Goal: Task Accomplishment & Management: Use online tool/utility

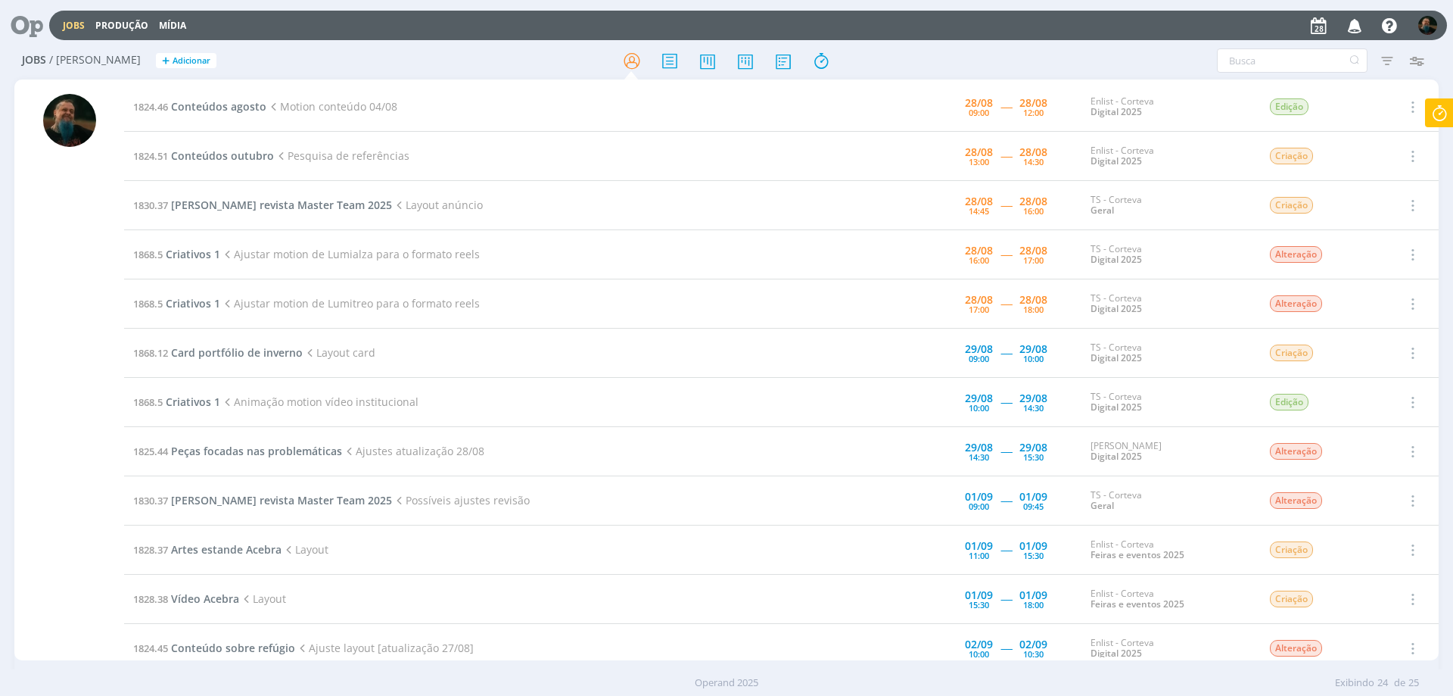
click at [1439, 110] on icon at bounding box center [1439, 113] width 27 height 30
type input "02:16:56"
click at [1436, 122] on button "Parar" at bounding box center [1421, 121] width 42 height 23
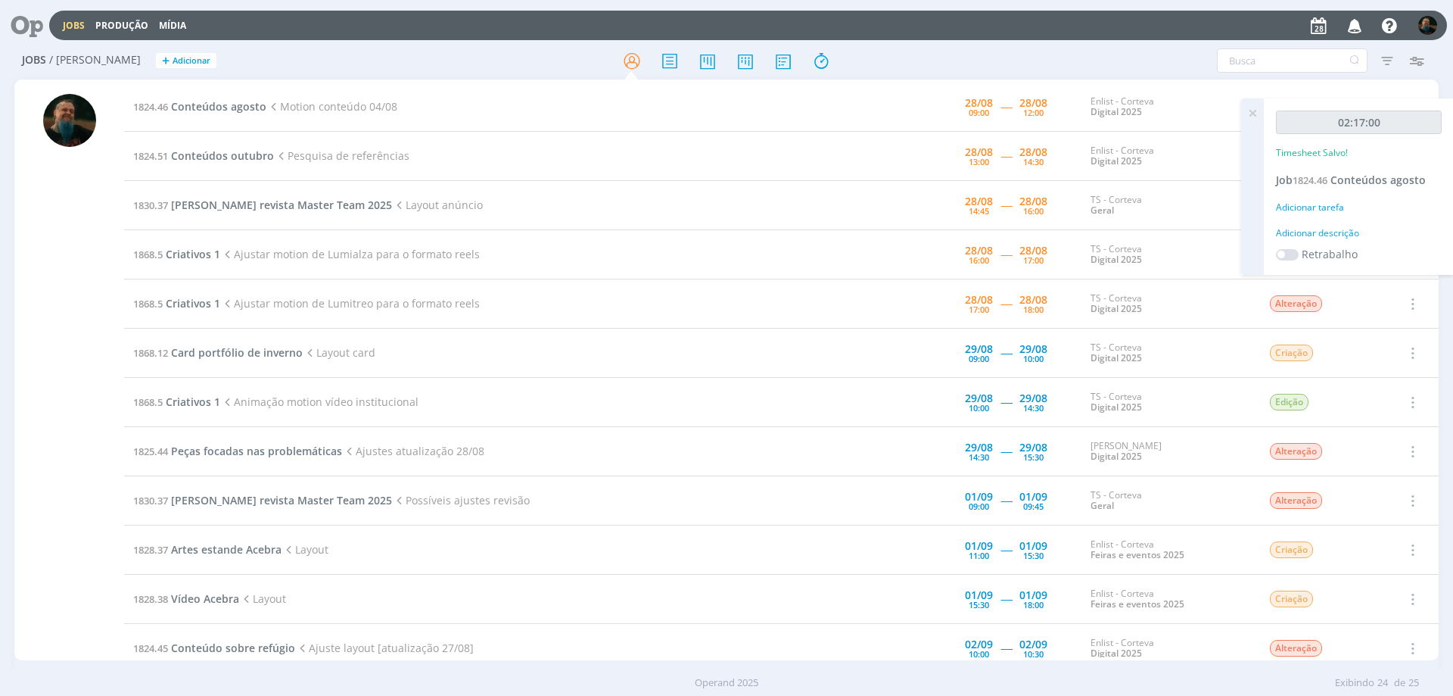
click at [1341, 233] on div "Adicionar descrição" at bounding box center [1359, 233] width 166 height 14
click at [1346, 247] on textarea at bounding box center [1359, 257] width 158 height 54
type textarea "motion 04/08"
click at [1409, 355] on span "Salvar" at bounding box center [1415, 355] width 31 height 14
click at [217, 104] on span "Conteúdos agosto" at bounding box center [218, 106] width 95 height 14
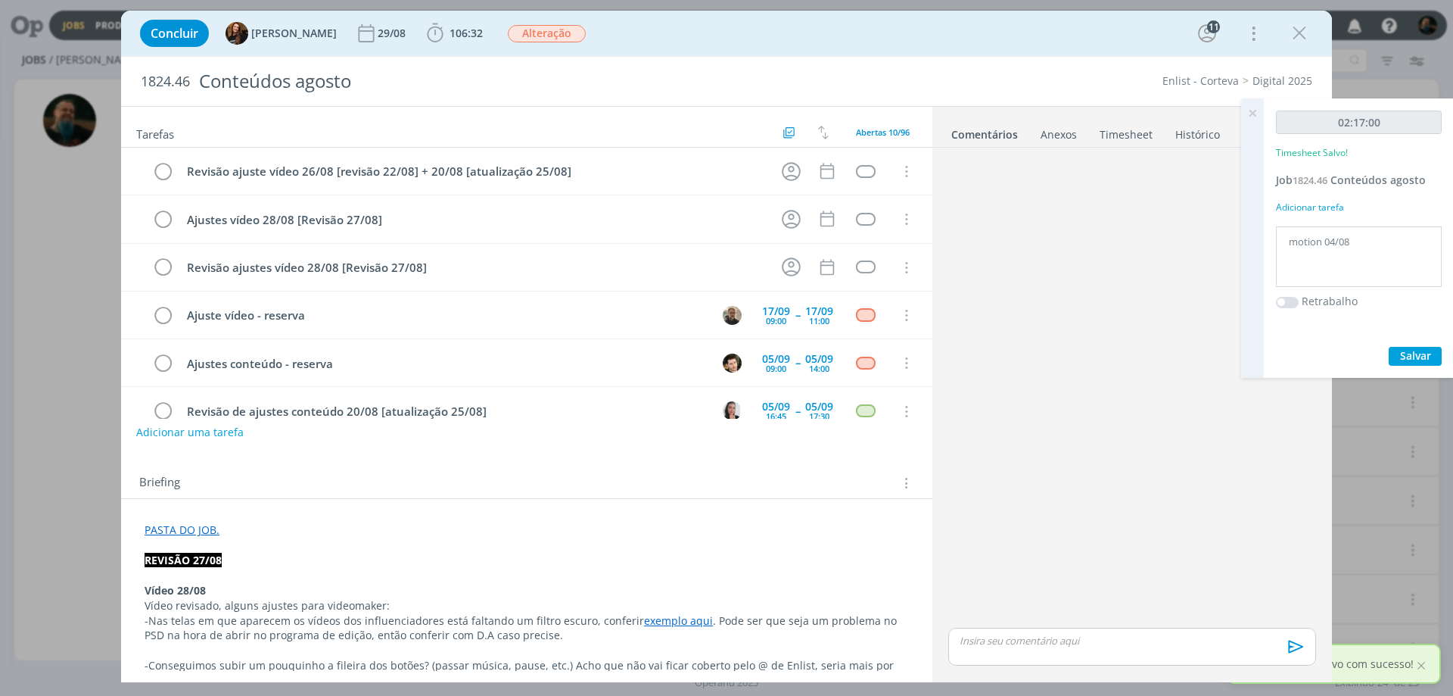
click at [1253, 110] on icon at bounding box center [1252, 113] width 27 height 30
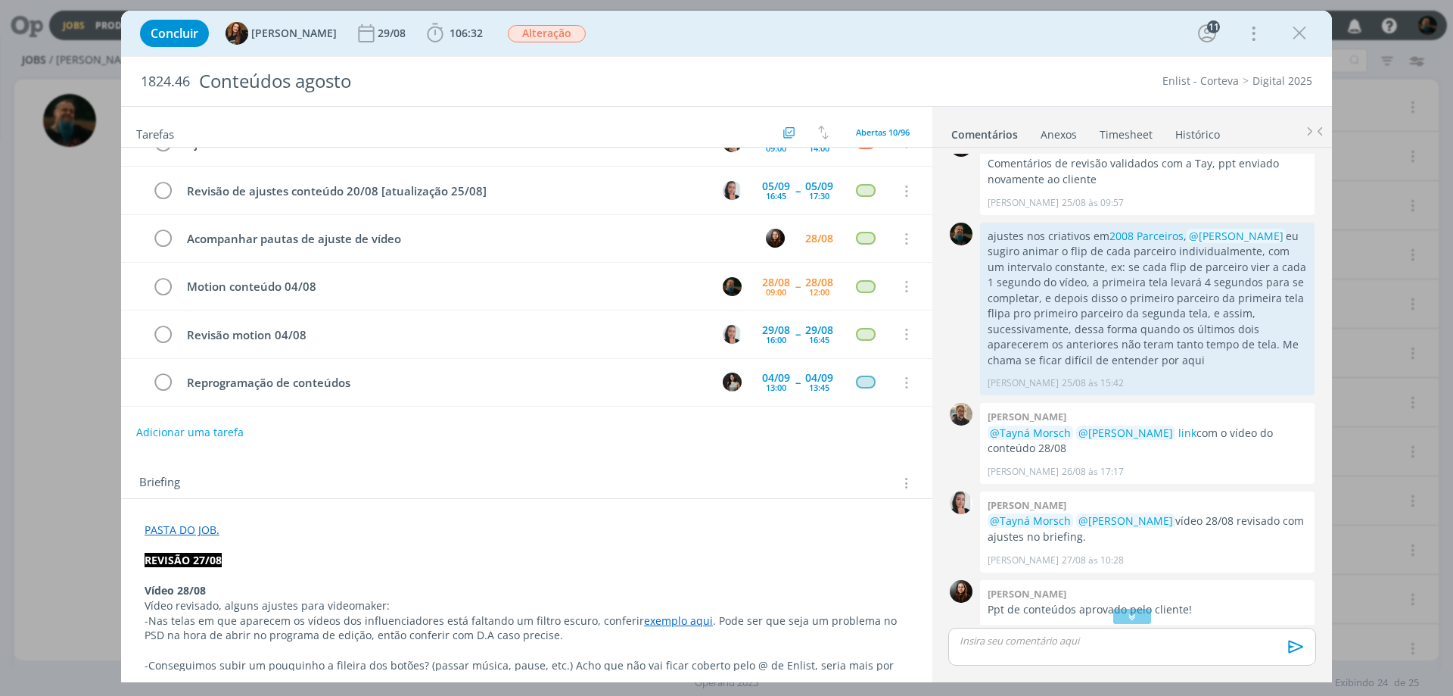
scroll to position [1223, 0]
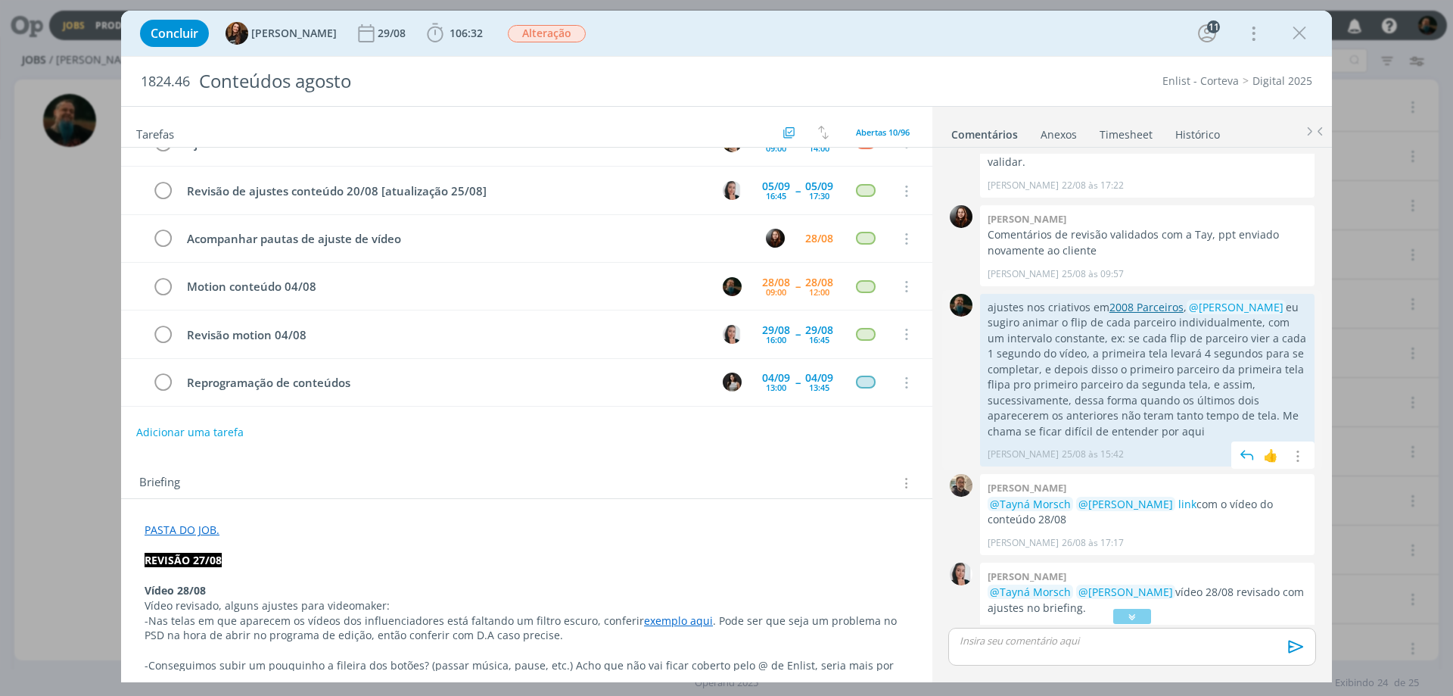
click at [1142, 300] on link "2008 Parceiros" at bounding box center [1146, 307] width 74 height 14
click at [1047, 643] on p "dialog" at bounding box center [1132, 640] width 344 height 14
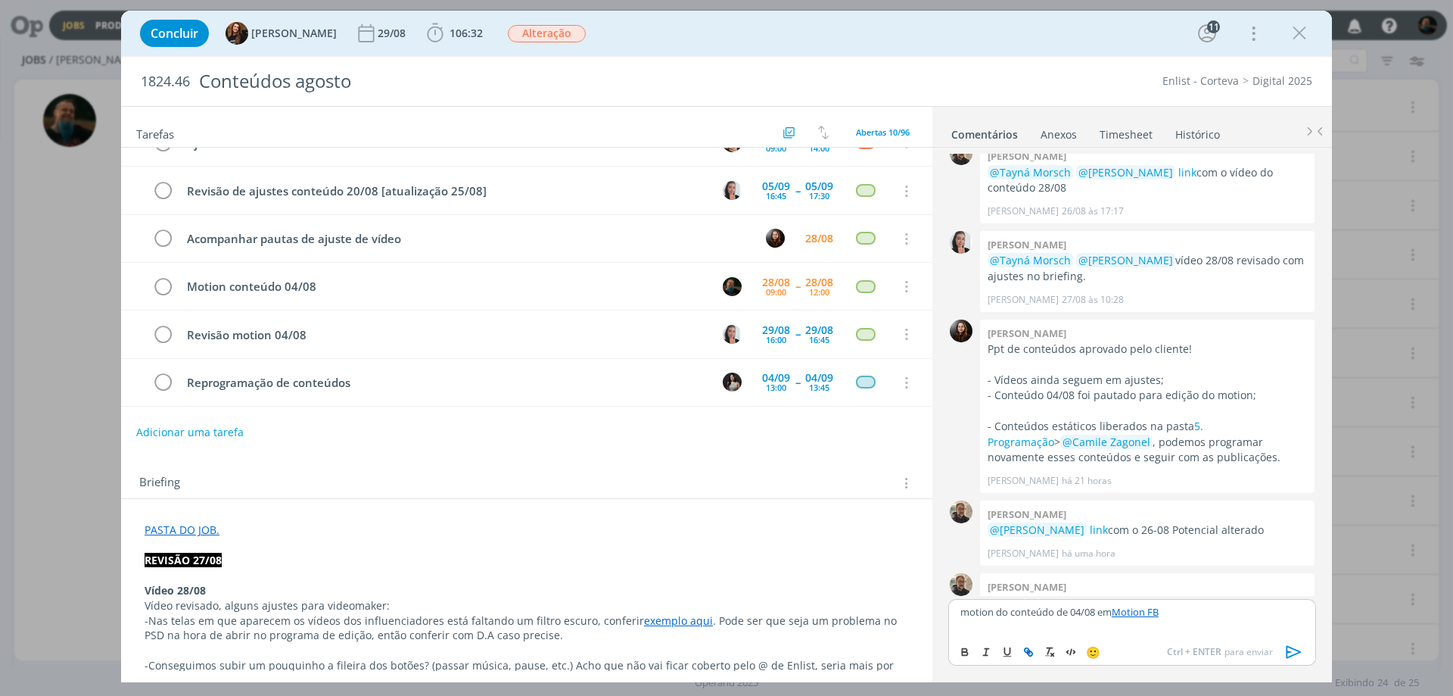
click at [1289, 652] on icon "dialog" at bounding box center [1294, 651] width 15 height 13
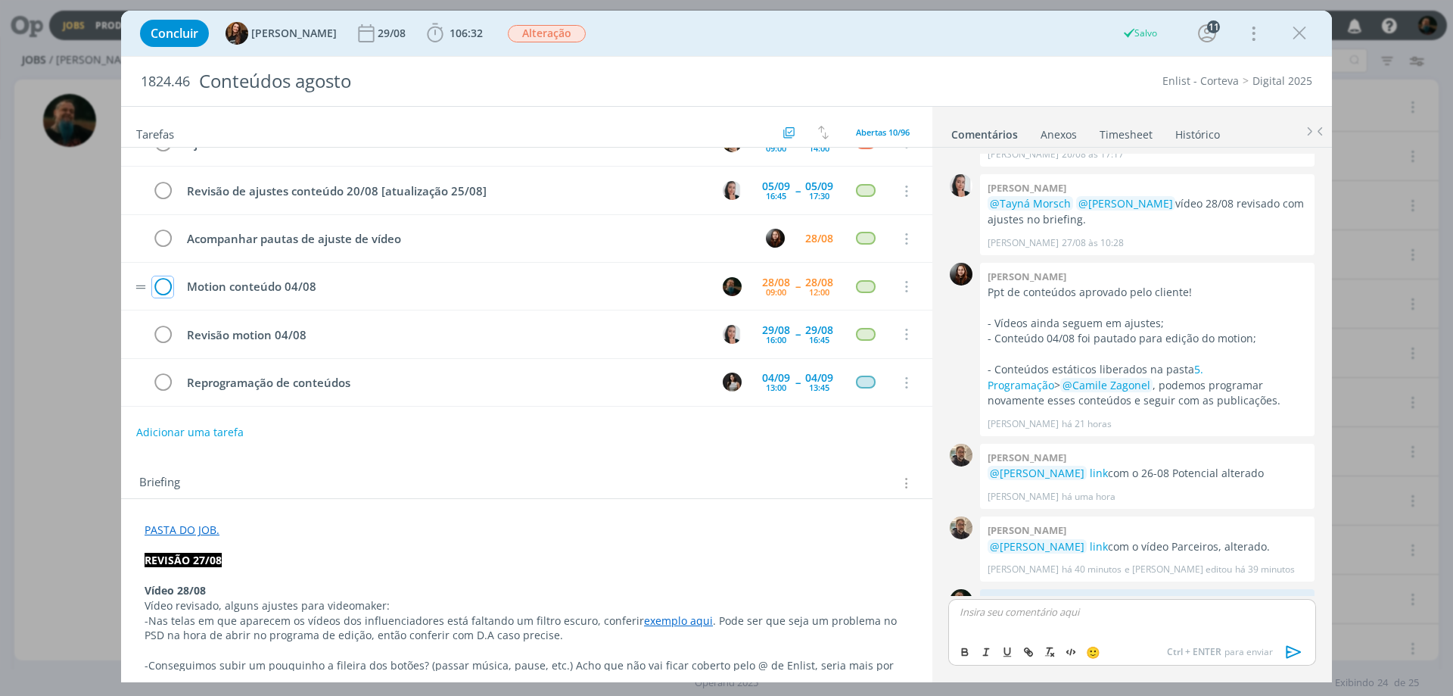
click at [157, 288] on icon "dialog" at bounding box center [162, 286] width 21 height 23
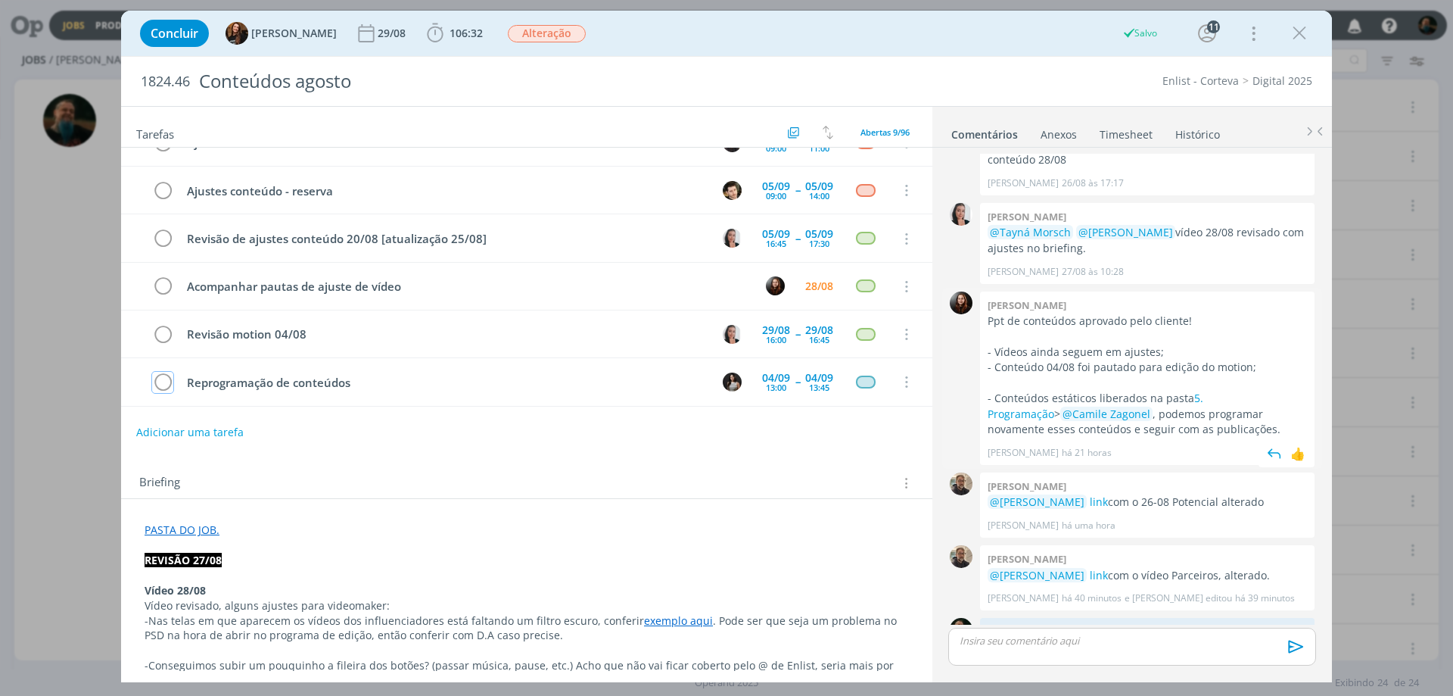
scroll to position [173, 0]
click at [1302, 37] on icon "dialog" at bounding box center [1299, 33] width 23 height 23
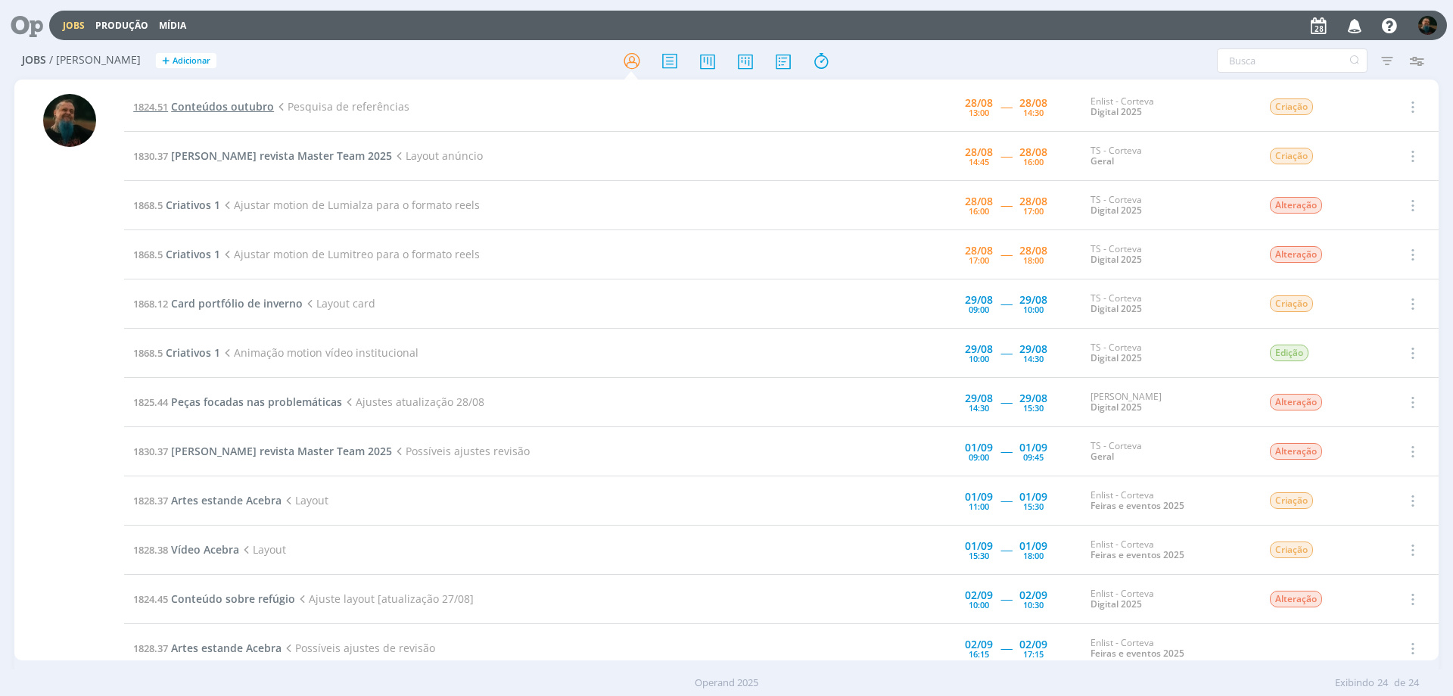
click at [204, 109] on span "Conteúdos outubro" at bounding box center [222, 106] width 103 height 14
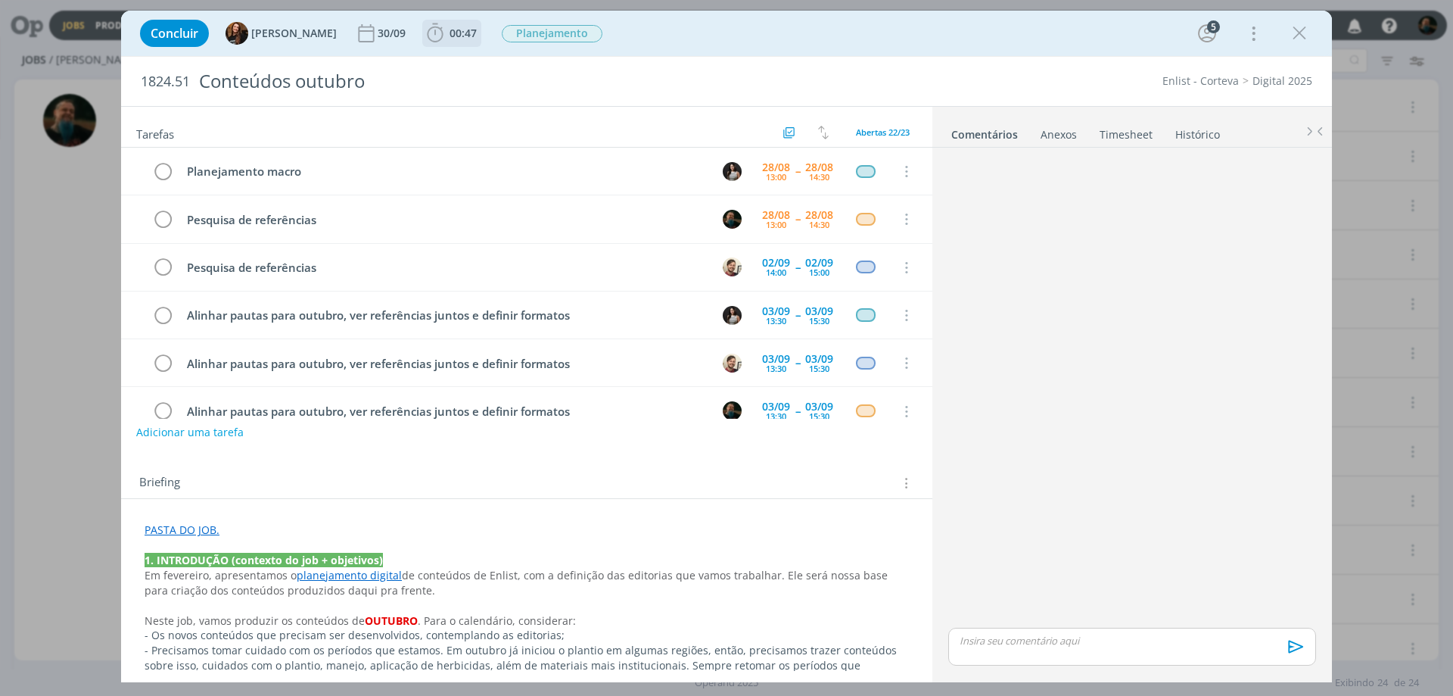
click at [450, 33] on span "00:47" at bounding box center [463, 33] width 27 height 14
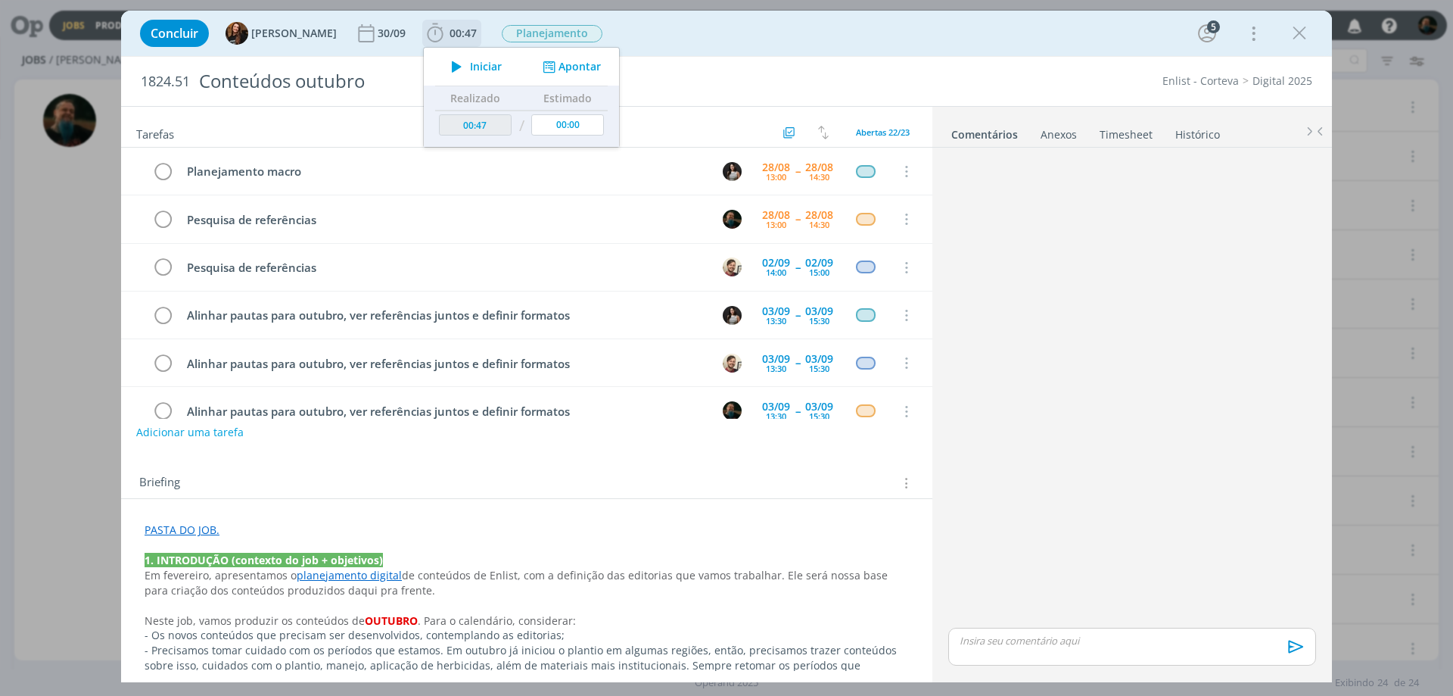
click at [479, 66] on span "Iniciar" at bounding box center [486, 66] width 32 height 11
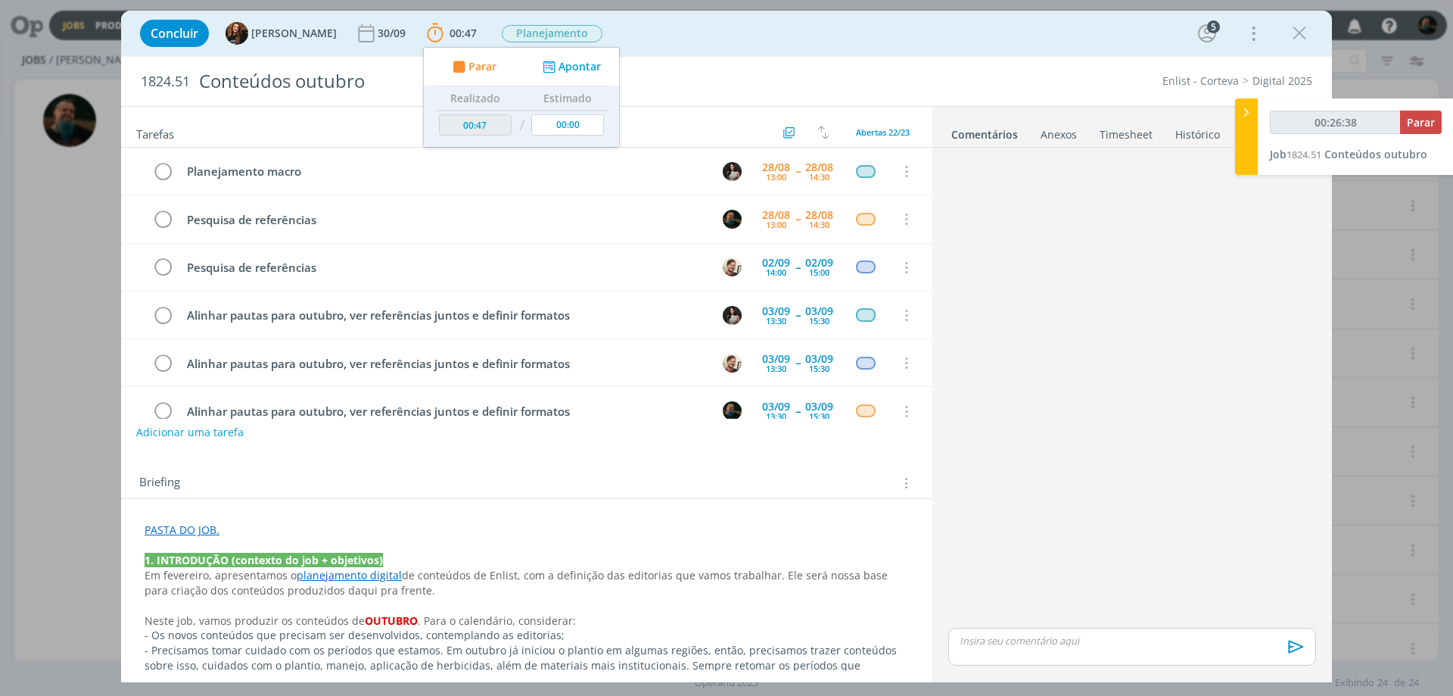
type input "00:28:03"
